Goal: Task Accomplishment & Management: Use online tool/utility

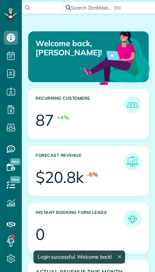
scroll to position [50, 113]
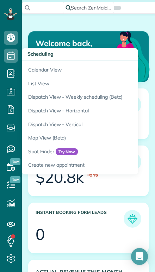
click at [34, 71] on link "Calendar View" at bounding box center [110, 69] width 176 height 16
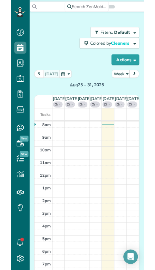
scroll to position [3, 3]
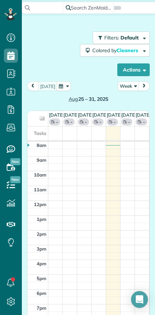
click at [128, 85] on button "Week" at bounding box center [128, 86] width 21 height 10
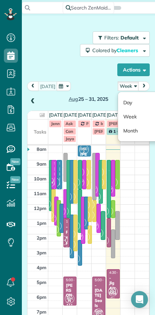
click at [127, 102] on link "Day" at bounding box center [146, 103] width 56 height 14
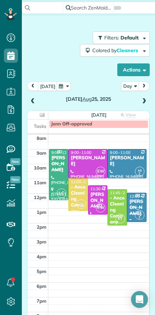
click at [45, 86] on button "[DATE]" at bounding box center [47, 86] width 19 height 10
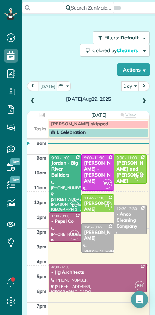
click at [125, 172] on div "[PERSON_NAME] and [PERSON_NAME]" at bounding box center [130, 172] width 28 height 24
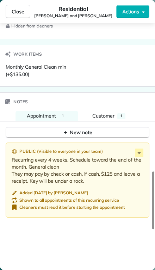
scroll to position [669, 0]
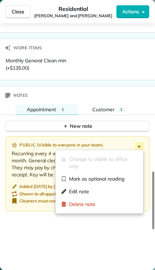
click at [67, 189] on div "Edit note" at bounding box center [75, 191] width 28 height 7
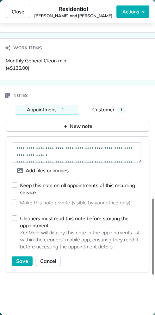
scroll to position [315, 22]
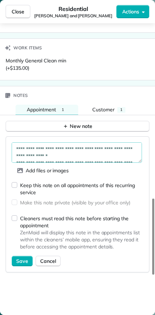
click at [27, 152] on textarea "**********" at bounding box center [77, 152] width 130 height 20
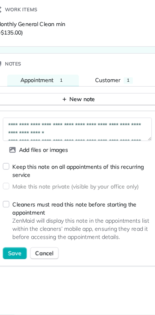
click at [40, 258] on span "Cancel" at bounding box center [48, 261] width 16 height 7
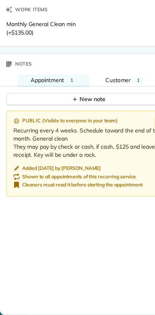
click at [15, 44] on span "Work items" at bounding box center [27, 47] width 29 height 7
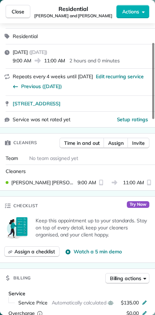
scroll to position [67, 0]
